Goal: Transaction & Acquisition: Download file/media

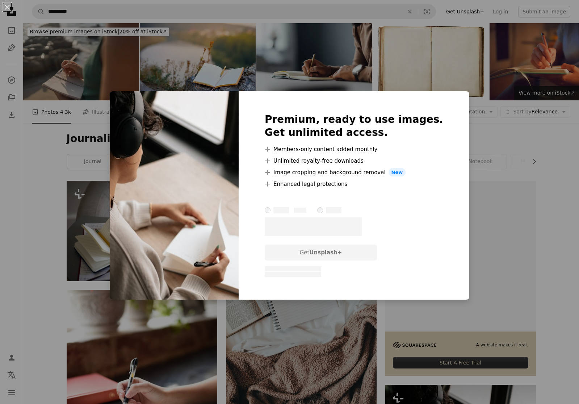
scroll to position [181, 0]
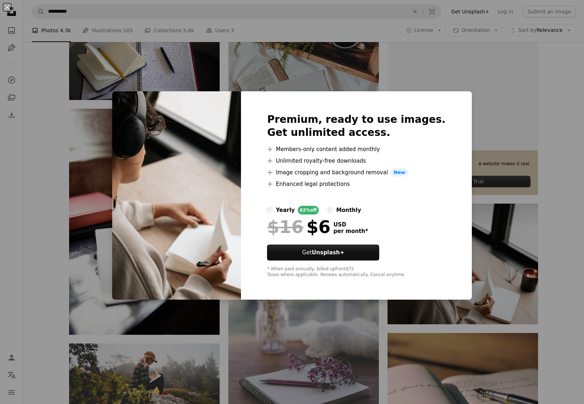
click at [549, 201] on div "An X shape Premium, ready to use images. Get unlimited access. A plus sign Memb…" at bounding box center [292, 202] width 584 height 404
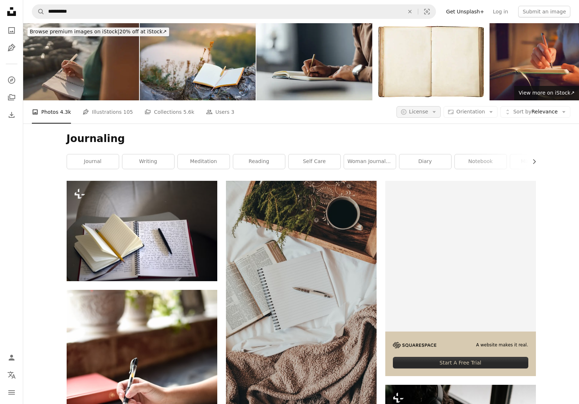
click at [436, 112] on icon "button" at bounding box center [433, 112] width 3 height 2
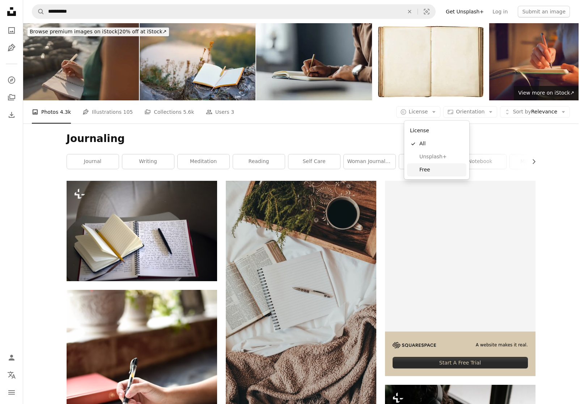
click at [419, 169] on span "Free" at bounding box center [441, 169] width 44 height 7
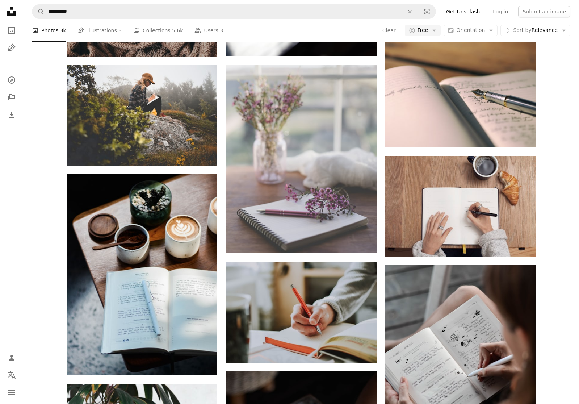
scroll to position [181, 0]
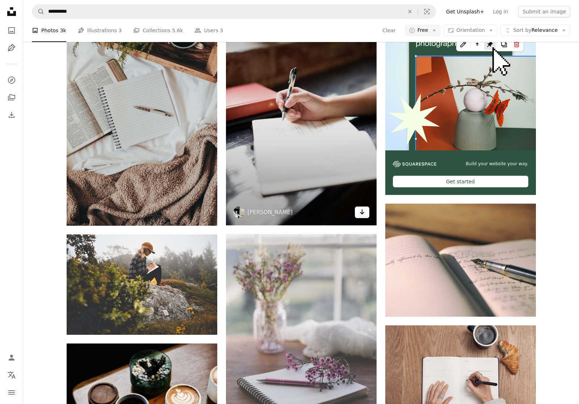
click at [365, 216] on link "Arrow pointing down" at bounding box center [362, 212] width 14 height 12
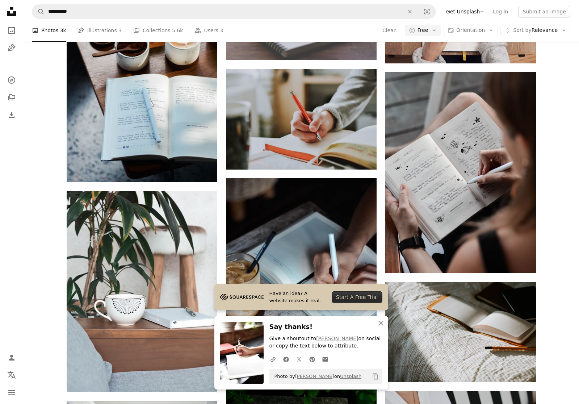
scroll to position [724, 0]
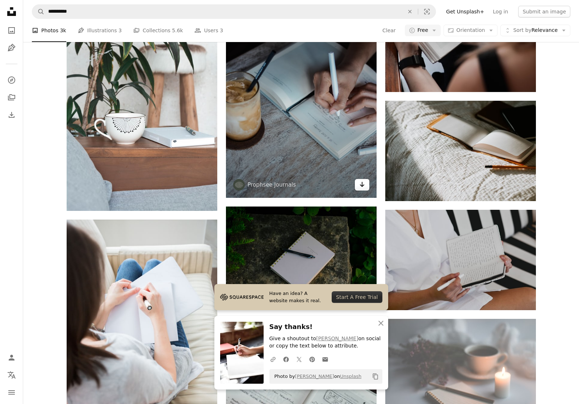
click at [366, 186] on link "Arrow pointing down" at bounding box center [362, 185] width 14 height 12
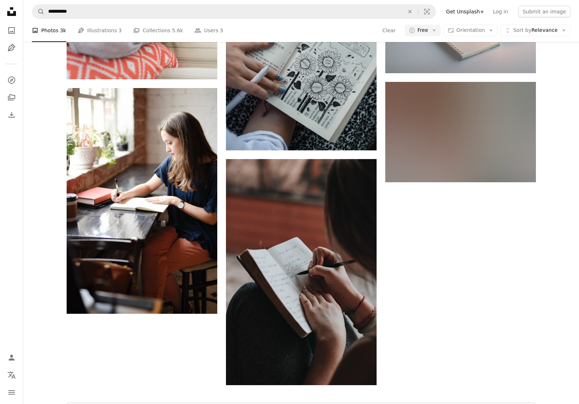
scroll to position [1042, 0]
